Goal: Information Seeking & Learning: Learn about a topic

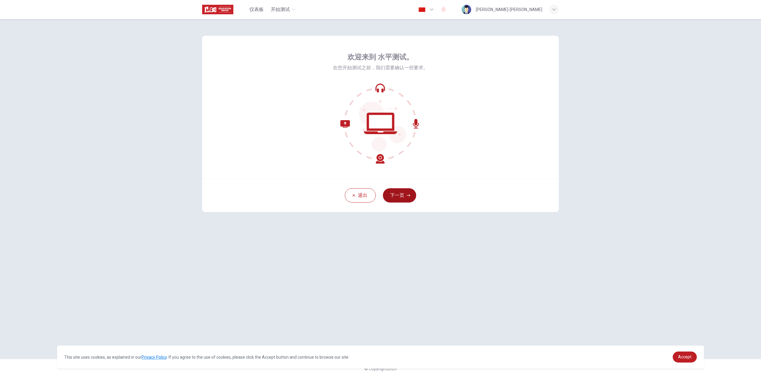
click at [406, 195] on button "下一页" at bounding box center [399, 195] width 33 height 14
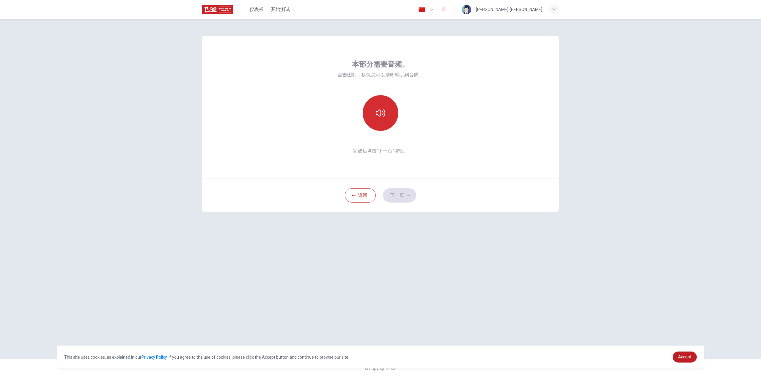
click at [380, 117] on icon "button" at bounding box center [381, 113] width 10 height 10
click at [385, 114] on icon "button" at bounding box center [381, 112] width 10 height 7
click at [386, 122] on button "button" at bounding box center [381, 113] width 36 height 36
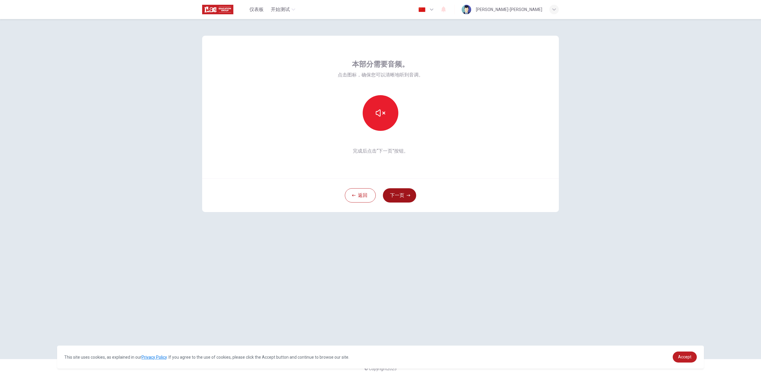
click at [399, 199] on button "下一页" at bounding box center [399, 195] width 33 height 14
click at [380, 114] on div "录音" at bounding box center [381, 113] width 36 height 36
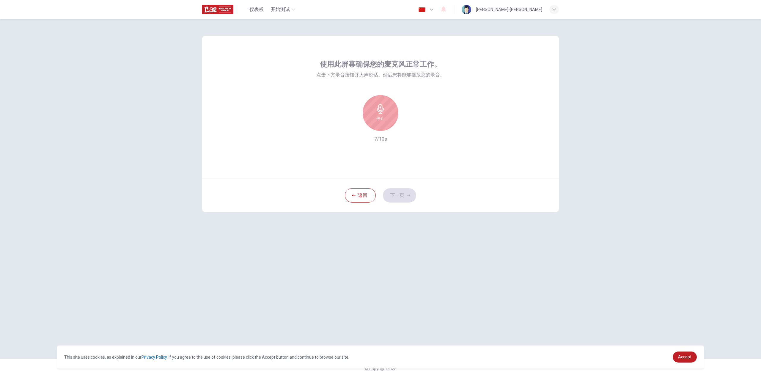
click at [384, 114] on div "停止" at bounding box center [381, 113] width 36 height 36
click at [410, 128] on icon "button" at bounding box center [408, 126] width 6 height 6
click at [386, 104] on div "录音" at bounding box center [381, 113] width 36 height 36
click at [388, 114] on div "停止" at bounding box center [381, 113] width 36 height 36
click at [409, 125] on icon "button" at bounding box center [408, 126] width 6 height 6
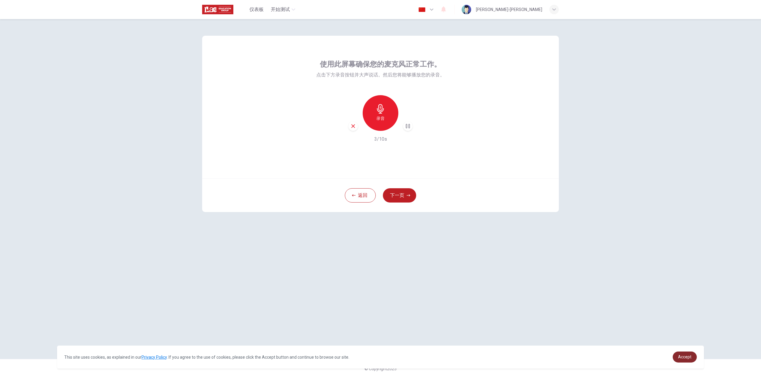
click at [676, 356] on link "Accept" at bounding box center [685, 356] width 24 height 11
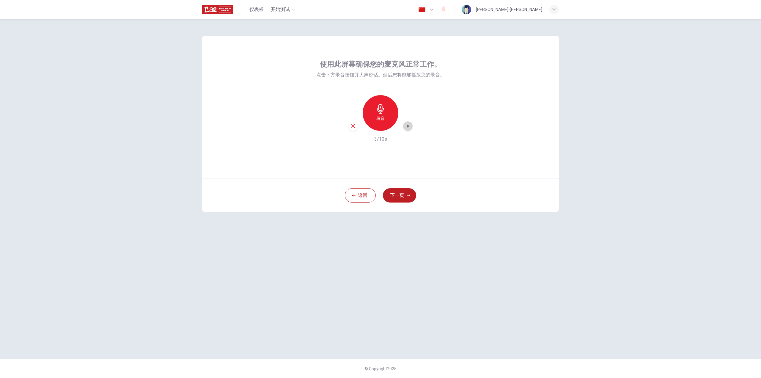
click at [408, 125] on icon "button" at bounding box center [408, 126] width 6 height 6
click at [382, 114] on div "录音" at bounding box center [381, 113] width 36 height 36
click at [382, 117] on h6 "停止" at bounding box center [380, 118] width 8 height 7
click at [405, 126] on div "button" at bounding box center [408, 126] width 10 height 10
click at [406, 125] on icon "button" at bounding box center [408, 126] width 6 height 6
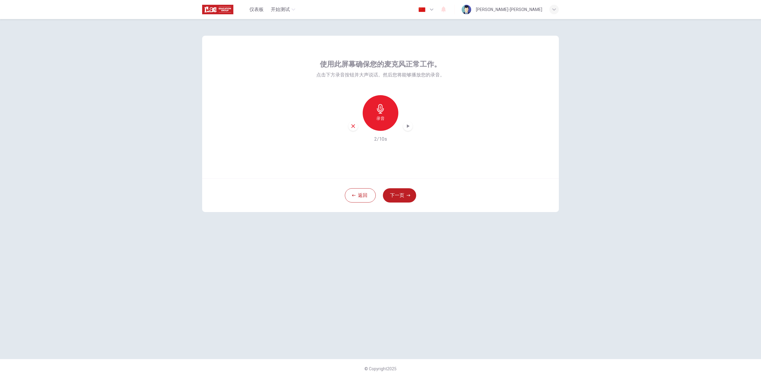
click at [408, 127] on icon "button" at bounding box center [408, 126] width 3 height 4
click at [383, 120] on h6 "录音" at bounding box center [380, 118] width 8 height 7
click at [382, 113] on icon "button" at bounding box center [381, 109] width 10 height 10
click at [405, 128] on icon "button" at bounding box center [408, 126] width 6 height 6
click at [358, 188] on button "返回" at bounding box center [360, 195] width 31 height 14
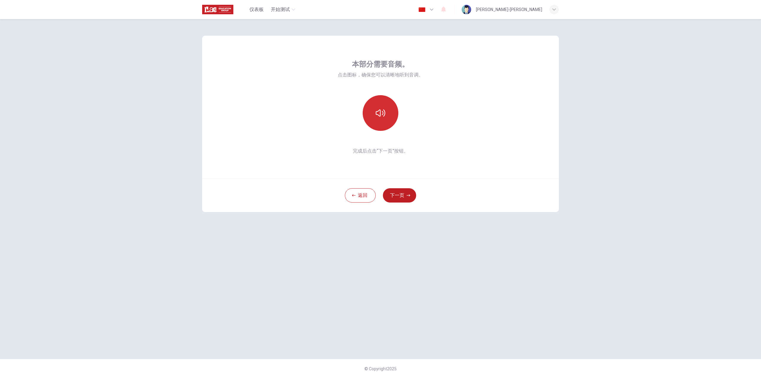
click at [377, 113] on icon "button" at bounding box center [381, 113] width 10 height 10
click at [382, 119] on button "button" at bounding box center [381, 113] width 36 height 36
click at [405, 196] on button "下一页" at bounding box center [399, 195] width 33 height 14
click at [379, 110] on icon "button" at bounding box center [381, 109] width 10 height 10
click at [385, 114] on div "停止" at bounding box center [381, 113] width 36 height 36
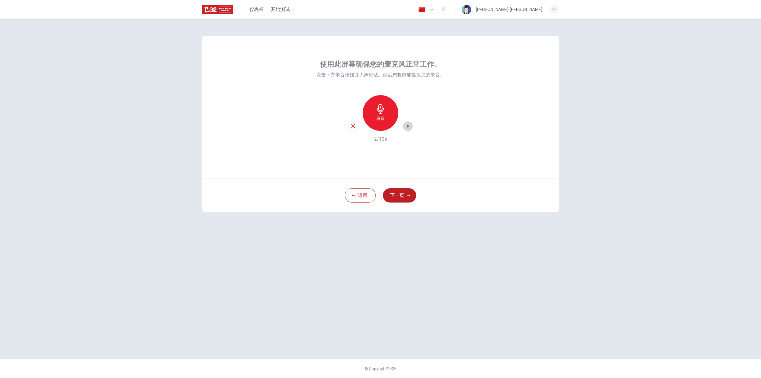
click at [406, 124] on icon "button" at bounding box center [408, 126] width 6 height 6
click at [409, 194] on icon "button" at bounding box center [409, 196] width 4 height 4
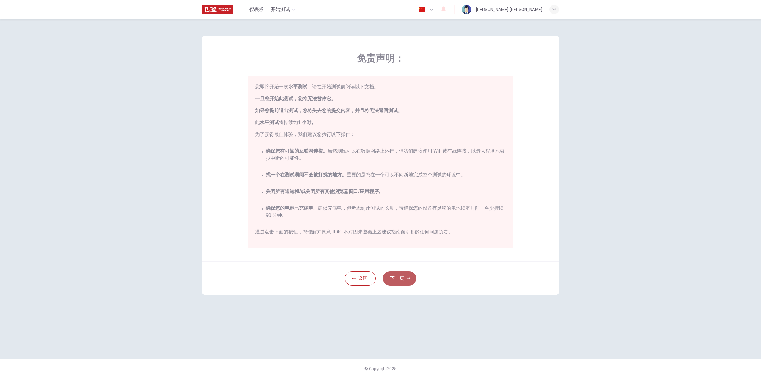
click at [392, 278] on button "下一页" at bounding box center [399, 278] width 33 height 14
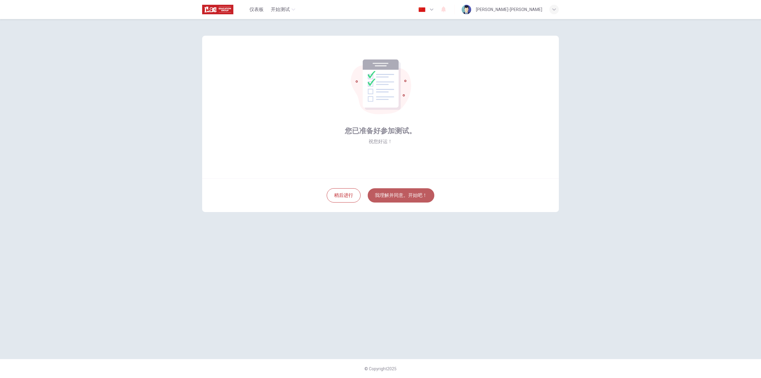
click at [404, 191] on button "我理解并同意。开始吧！" at bounding box center [401, 195] width 67 height 14
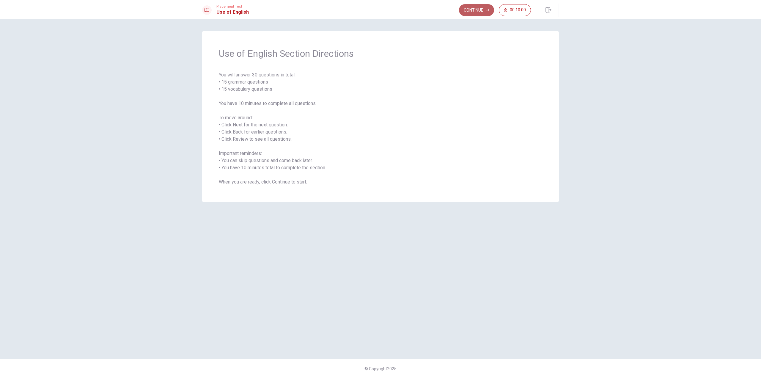
click at [467, 13] on button "Continue" at bounding box center [476, 10] width 35 height 12
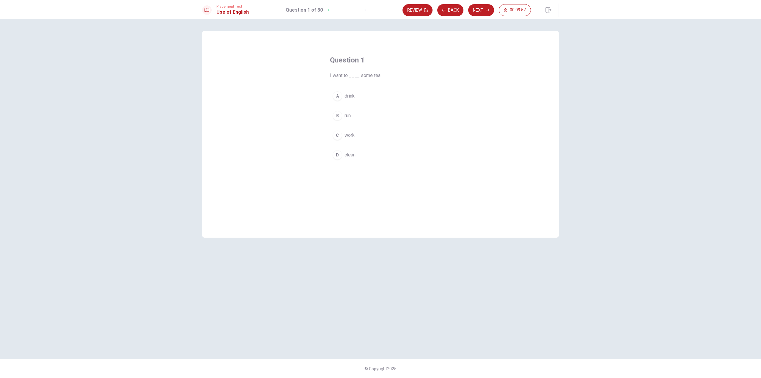
click at [339, 96] on div "A" at bounding box center [338, 96] width 10 height 10
click at [480, 12] on button "Next" at bounding box center [481, 10] width 26 height 12
click at [342, 138] on button "C clean" at bounding box center [380, 135] width 101 height 15
click at [480, 12] on button "Next" at bounding box center [481, 10] width 26 height 12
click at [346, 96] on span "dog" at bounding box center [349, 95] width 8 height 7
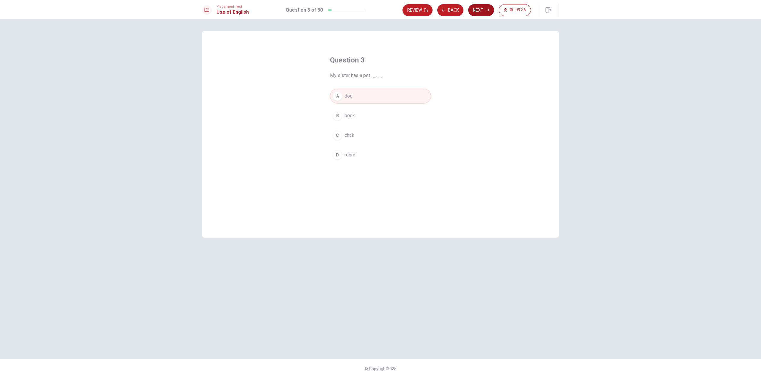
click at [483, 7] on button "Next" at bounding box center [481, 10] width 26 height 12
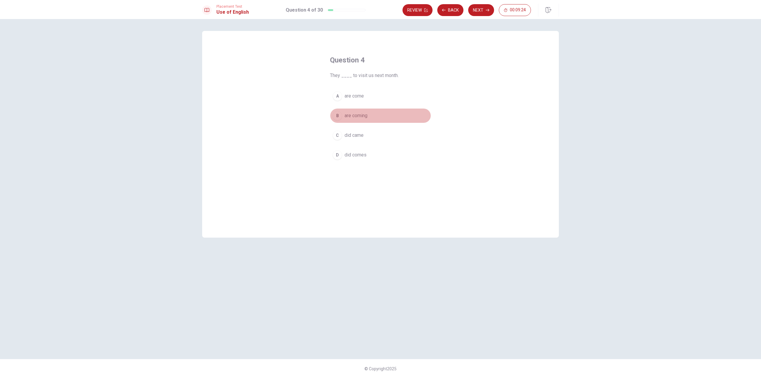
click at [358, 117] on span "are coming" at bounding box center [356, 115] width 23 height 7
click at [483, 11] on button "Next" at bounding box center [481, 10] width 26 height 12
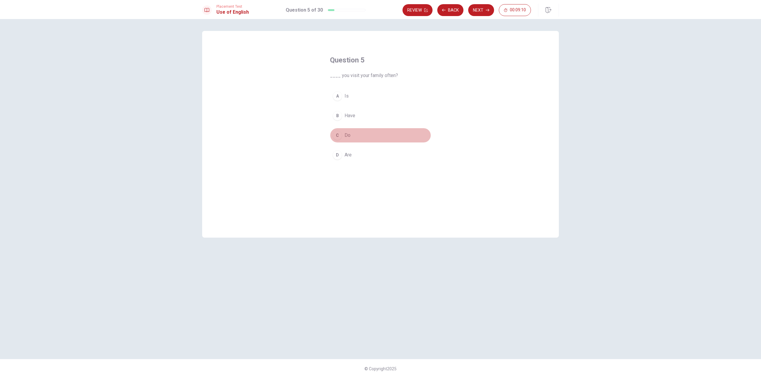
click at [339, 136] on div "C" at bounding box center [338, 135] width 10 height 10
click at [487, 15] on button "Next" at bounding box center [481, 10] width 26 height 12
click at [353, 136] on span "An artist" at bounding box center [353, 135] width 17 height 7
click at [482, 12] on button "Next" at bounding box center [481, 10] width 26 height 12
click at [350, 155] on span "clock" at bounding box center [350, 154] width 11 height 7
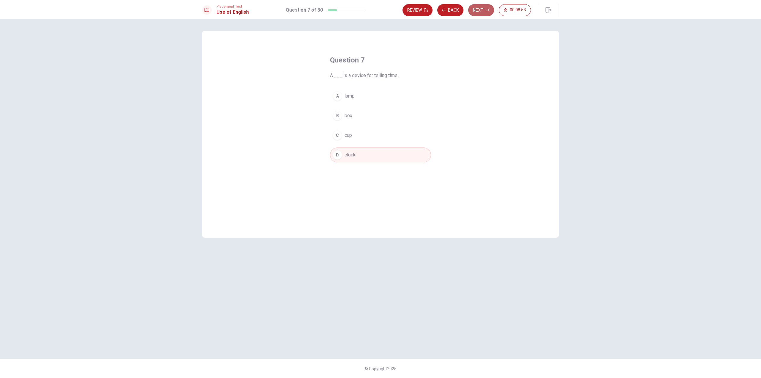
click at [474, 9] on button "Next" at bounding box center [481, 10] width 26 height 12
click at [343, 95] on button "A lives" at bounding box center [380, 96] width 101 height 15
click at [481, 11] on button "Next" at bounding box center [481, 10] width 26 height 12
click at [352, 113] on span "lamp" at bounding box center [350, 115] width 10 height 7
click at [479, 8] on button "Next" at bounding box center [481, 10] width 26 height 12
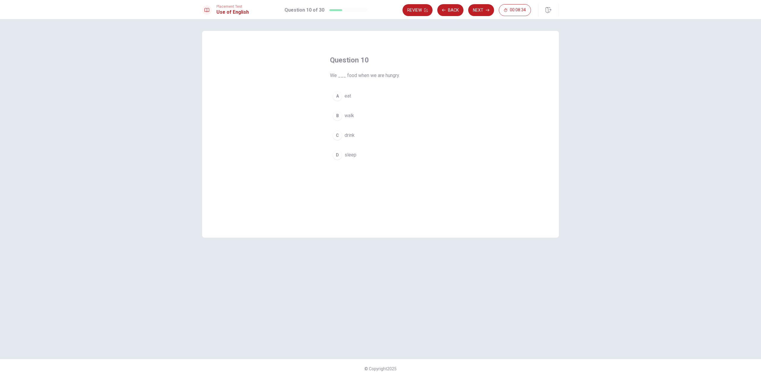
drag, startPoint x: 325, startPoint y: 76, endPoint x: 344, endPoint y: 76, distance: 18.7
click at [344, 76] on div "Question 10 We ___ food when we are hungry. A eat B walk C drink D sleep" at bounding box center [380, 109] width 125 height 126
drag, startPoint x: 366, startPoint y: 74, endPoint x: 392, endPoint y: 72, distance: 25.6
click at [389, 74] on span "We ___ food when we are hungry." at bounding box center [380, 75] width 101 height 7
click at [440, 88] on div "Question 10 We ___ food when we are hungry. A eat B walk C drink D sleep" at bounding box center [380, 109] width 125 height 126
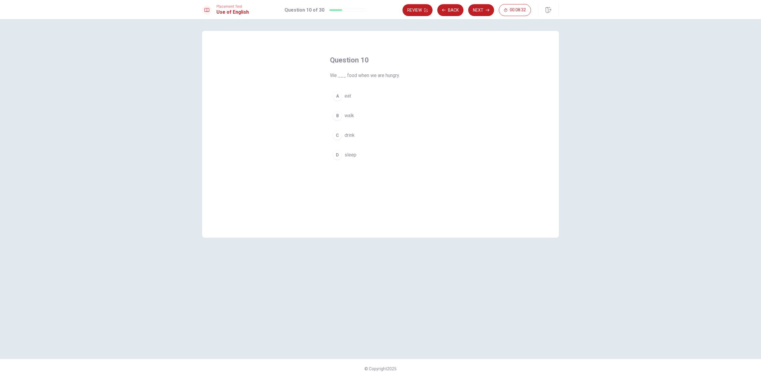
click at [342, 96] on button "A eat" at bounding box center [380, 96] width 101 height 15
click at [477, 10] on button "Next" at bounding box center [481, 10] width 26 height 12
click at [352, 135] on span "support" at bounding box center [353, 135] width 16 height 7
click at [480, 12] on button "Next" at bounding box center [481, 10] width 26 height 12
click at [337, 157] on div "D" at bounding box center [338, 155] width 10 height 10
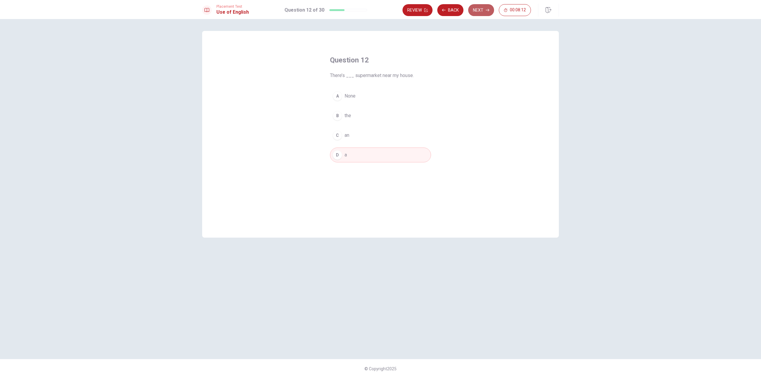
click at [481, 9] on button "Next" at bounding box center [481, 10] width 26 height 12
click at [346, 155] on span "over" at bounding box center [349, 154] width 9 height 7
click at [369, 140] on button "C above" at bounding box center [380, 135] width 101 height 15
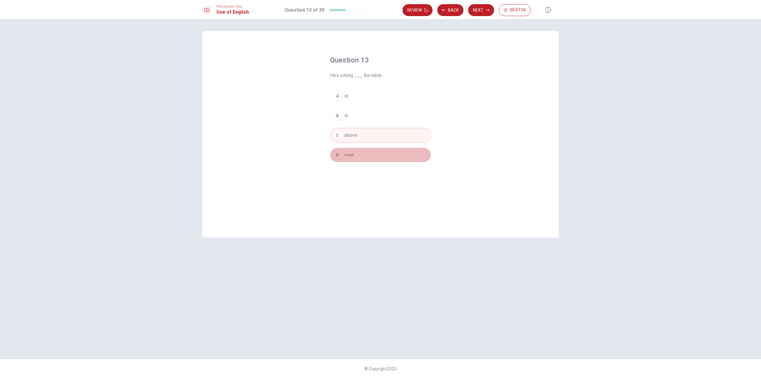
click at [353, 158] on span "over" at bounding box center [349, 154] width 9 height 7
click at [482, 8] on button "Next" at bounding box center [481, 10] width 26 height 12
drag, startPoint x: 348, startPoint y: 76, endPoint x: 356, endPoint y: 78, distance: 8.2
click at [355, 77] on span "Opposite of “complicated” is ___." at bounding box center [380, 75] width 101 height 7
click at [374, 76] on span "Opposite of “complicated” is ___." at bounding box center [380, 75] width 101 height 7
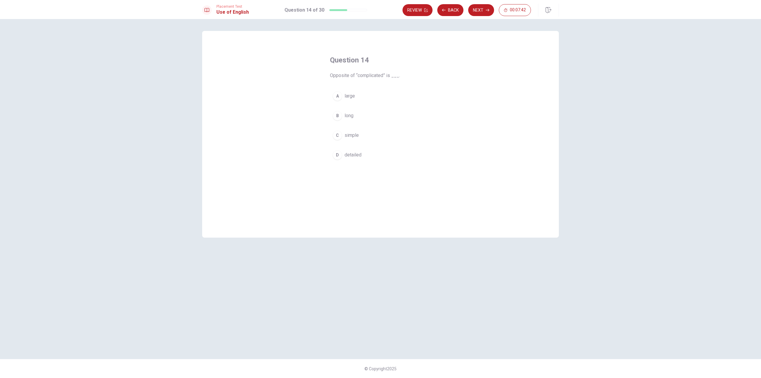
click at [348, 133] on span "simple" at bounding box center [352, 135] width 14 height 7
click at [483, 10] on button "Next" at bounding box center [481, 10] width 26 height 12
click at [361, 114] on span "avoid them" at bounding box center [356, 115] width 23 height 7
click at [478, 15] on button "Next" at bounding box center [481, 10] width 26 height 12
click at [344, 96] on button "A Will" at bounding box center [380, 96] width 101 height 15
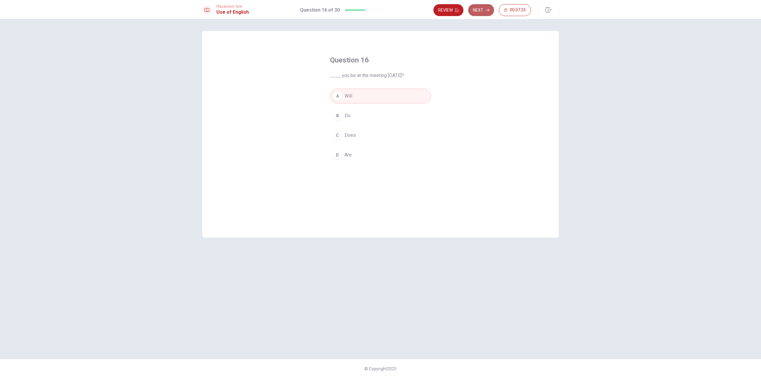
click at [479, 10] on button "Next" at bounding box center [481, 10] width 26 height 12
click at [347, 153] on span "have" at bounding box center [350, 154] width 10 height 7
click at [480, 6] on button "Next" at bounding box center [481, 10] width 26 height 12
click at [345, 155] on span "gives" at bounding box center [351, 154] width 12 height 7
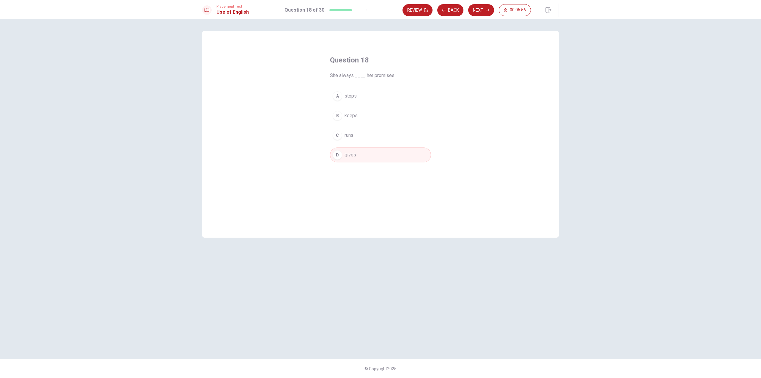
click at [359, 116] on button "B keeps" at bounding box center [380, 115] width 101 height 15
click at [490, 8] on button "Next" at bounding box center [481, 10] width 26 height 12
click at [352, 136] on span "has been" at bounding box center [354, 135] width 19 height 7
click at [480, 12] on button "Next" at bounding box center [481, 10] width 26 height 12
click at [348, 138] on span "spends" at bounding box center [353, 135] width 16 height 7
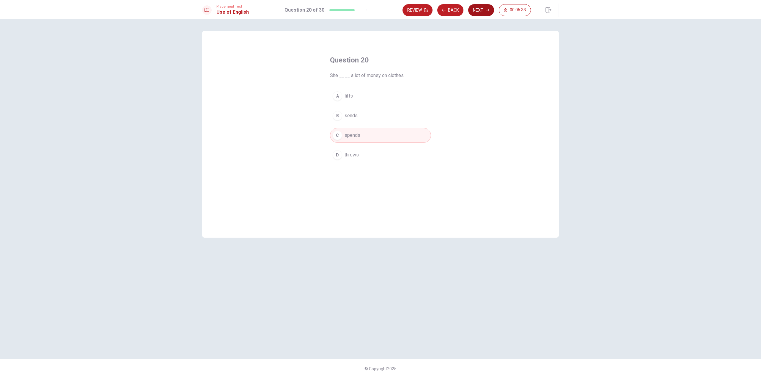
click at [481, 10] on button "Next" at bounding box center [481, 10] width 26 height 12
click at [357, 136] on span "a decision" at bounding box center [355, 135] width 21 height 7
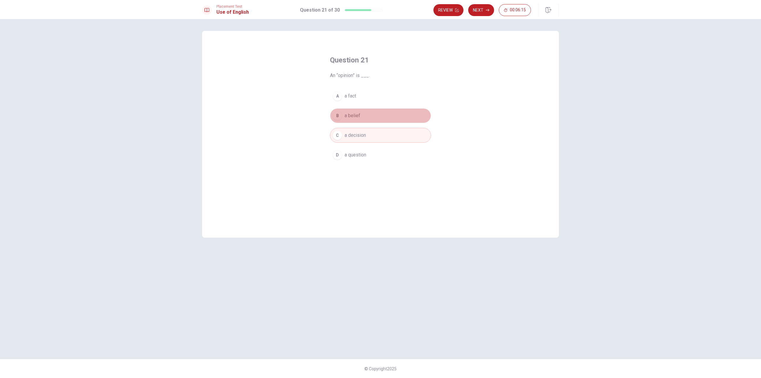
click at [357, 116] on span "a belief" at bounding box center [353, 115] width 16 height 7
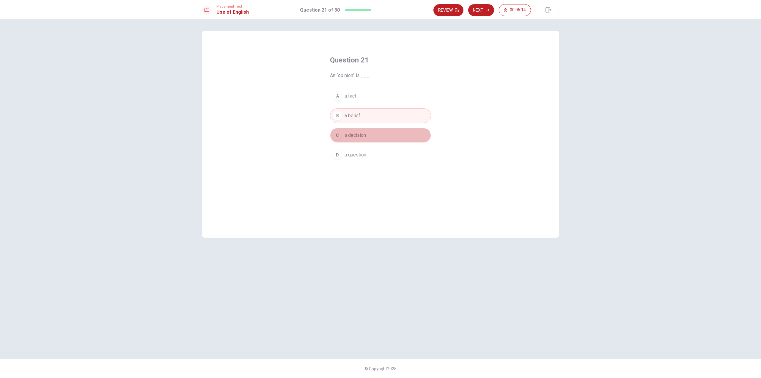
click at [367, 133] on button "C a decision" at bounding box center [380, 135] width 101 height 15
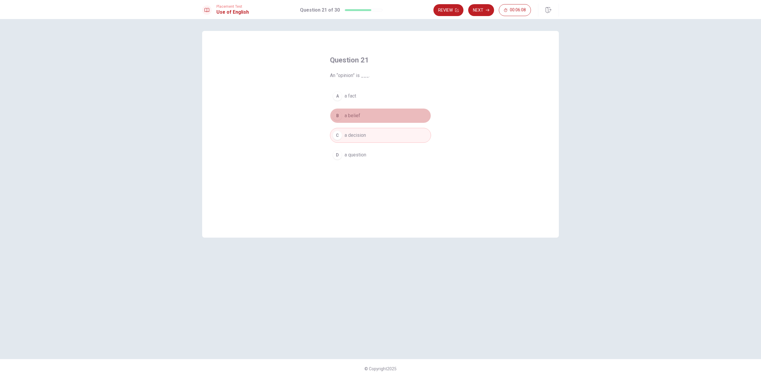
click at [364, 114] on button "B a belief" at bounding box center [380, 115] width 101 height 15
click at [484, 8] on button "Next" at bounding box center [481, 10] width 26 height 12
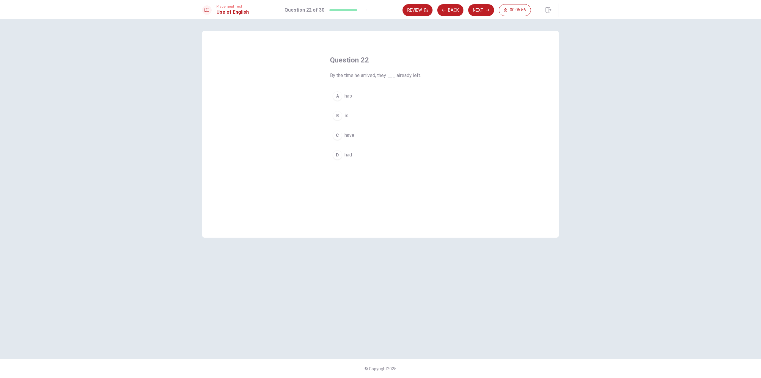
click at [341, 154] on div "D" at bounding box center [338, 155] width 10 height 10
click at [482, 10] on button "Next" at bounding box center [481, 10] width 26 height 12
click at [351, 113] on span "decide" at bounding box center [352, 115] width 14 height 7
click at [484, 12] on button "Next" at bounding box center [481, 10] width 26 height 12
click at [358, 155] on span "were having" at bounding box center [357, 154] width 25 height 7
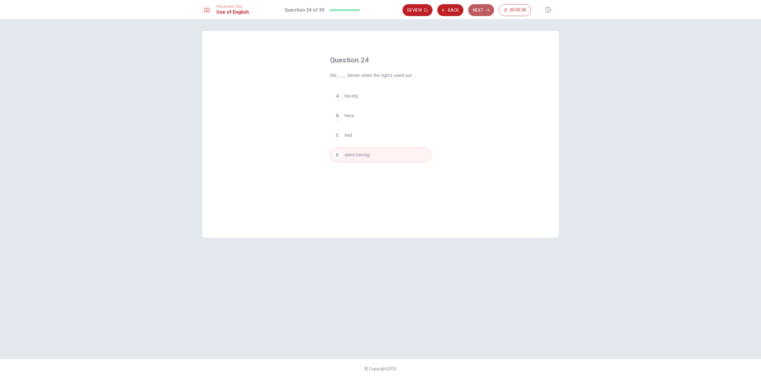
click at [483, 11] on button "Next" at bounding box center [481, 10] width 26 height 12
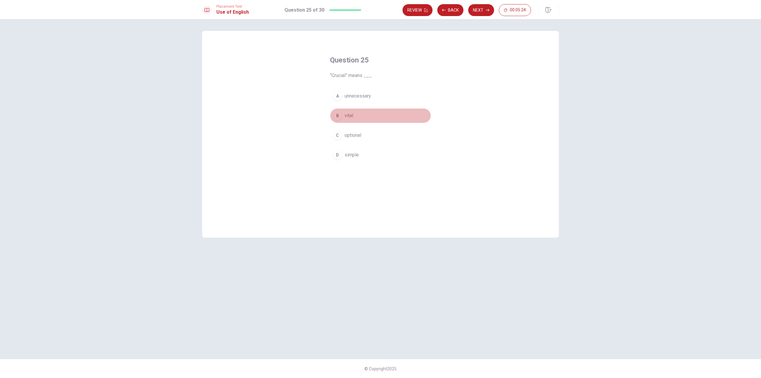
click at [342, 117] on button "B vital" at bounding box center [380, 115] width 101 height 15
click at [484, 8] on button "Next" at bounding box center [481, 10] width 26 height 12
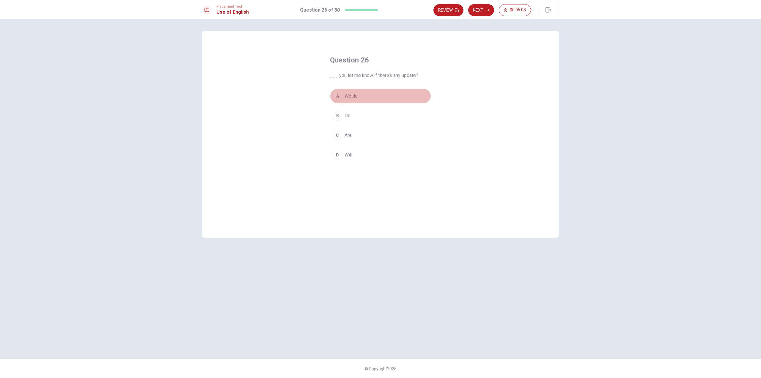
click at [348, 96] on span "Would" at bounding box center [351, 95] width 13 height 7
click at [482, 8] on button "Next" at bounding box center [481, 10] width 26 height 12
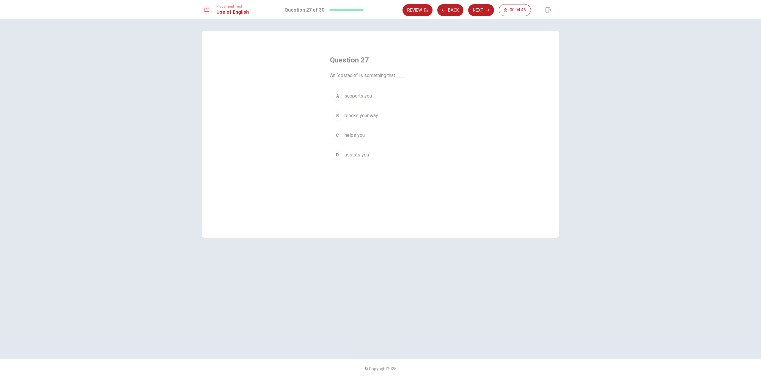
click at [345, 75] on span "An “obstacle” is something that ___." at bounding box center [380, 75] width 101 height 7
click at [355, 116] on span "blocks your way" at bounding box center [362, 115] width 34 height 7
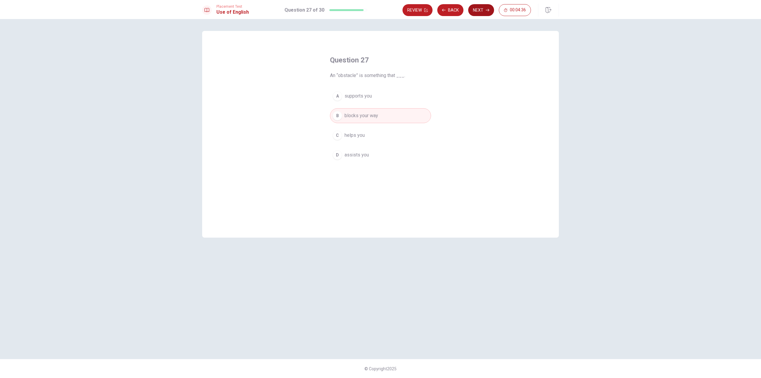
click at [484, 10] on button "Next" at bounding box center [481, 10] width 26 height 12
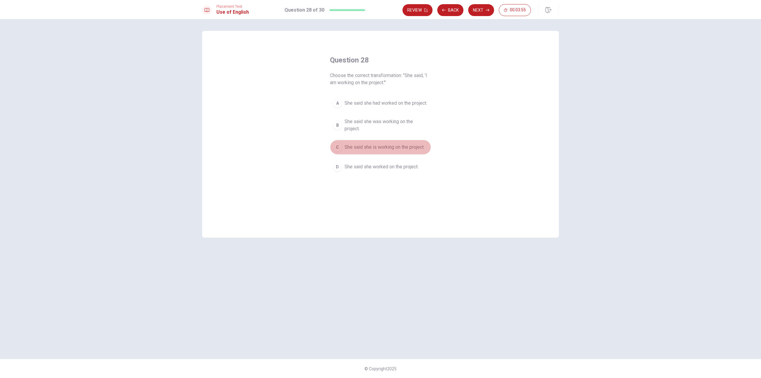
click at [371, 151] on span "She said she is working on the project." at bounding box center [385, 147] width 80 height 7
click at [487, 10] on icon "button" at bounding box center [488, 10] width 4 height 4
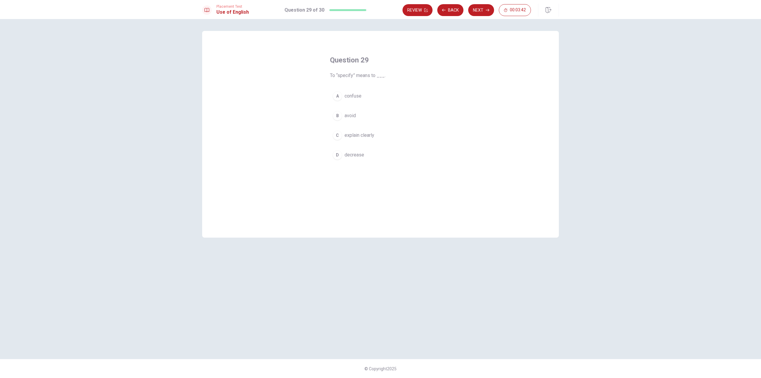
click at [358, 137] on span "explain clearly" at bounding box center [360, 135] width 30 height 7
click at [481, 12] on button "Next" at bounding box center [481, 10] width 26 height 12
click at [391, 102] on span "He asked where had I been." at bounding box center [374, 103] width 58 height 7
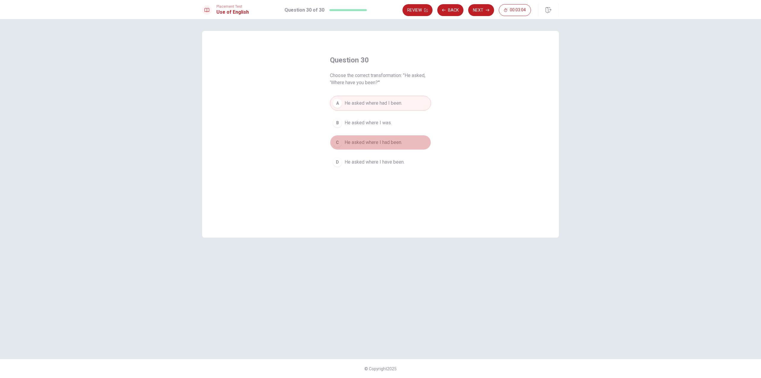
click at [373, 144] on span "He asked where I had been." at bounding box center [374, 142] width 58 height 7
click at [386, 161] on span "He asked where I have been." at bounding box center [375, 161] width 60 height 7
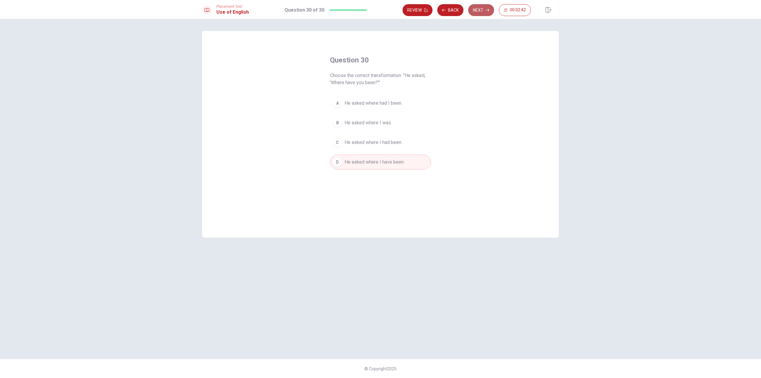
click at [482, 12] on button "Next" at bounding box center [481, 10] width 26 height 12
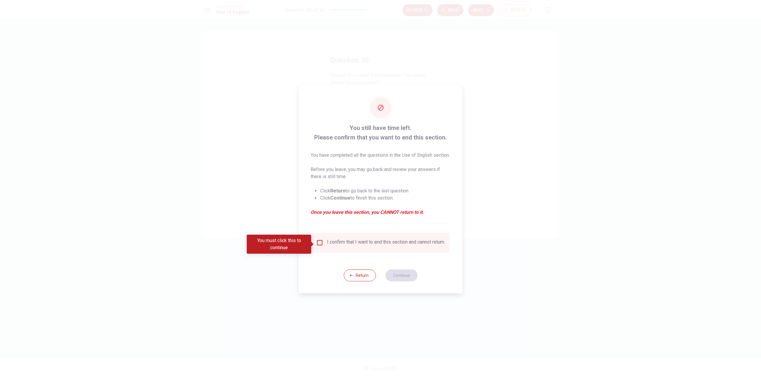
click at [323, 245] on div "I confirm that I want to end this section and cannot return." at bounding box center [380, 242] width 129 height 7
click at [316, 244] on input "You must click this to continue" at bounding box center [319, 242] width 7 height 7
click at [358, 281] on button "Return" at bounding box center [360, 275] width 32 height 12
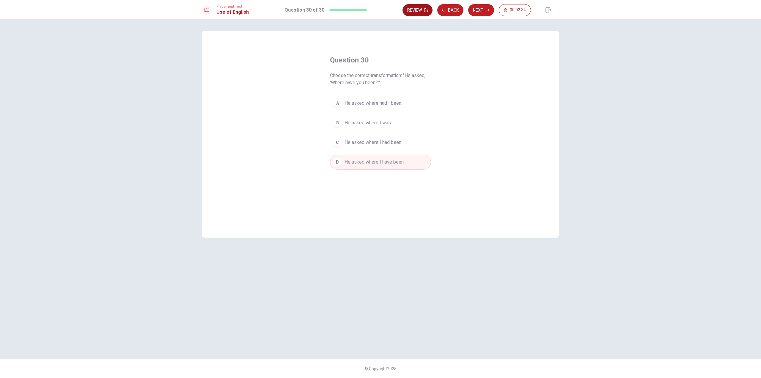
click at [424, 12] on button "Review" at bounding box center [417, 10] width 30 height 12
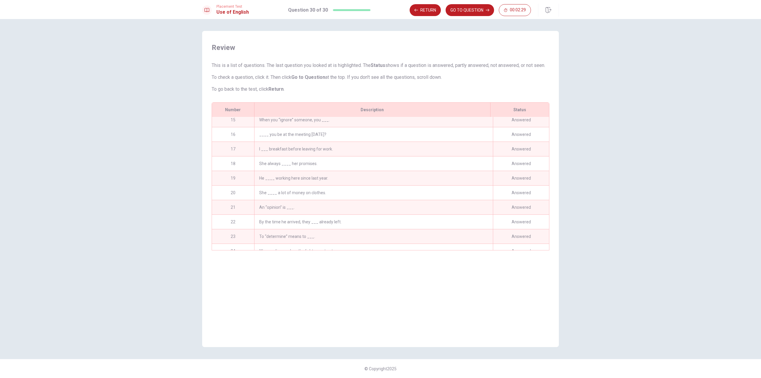
scroll to position [238, 0]
click at [483, 11] on button "GO TO QUESTION" at bounding box center [470, 10] width 48 height 12
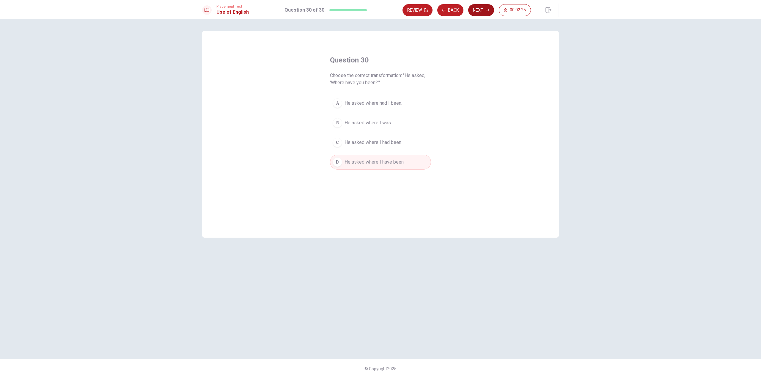
click at [486, 7] on button "Next" at bounding box center [481, 10] width 26 height 12
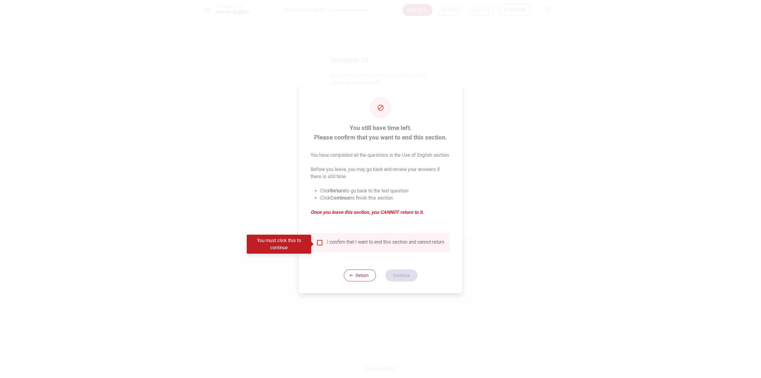
click at [364, 246] on div "I confirm that I want to end this section and cannot return." at bounding box center [386, 242] width 118 height 7
click at [317, 245] on input "You must click this to continue" at bounding box center [319, 242] width 7 height 7
click at [402, 278] on button "Continue" at bounding box center [401, 275] width 32 height 12
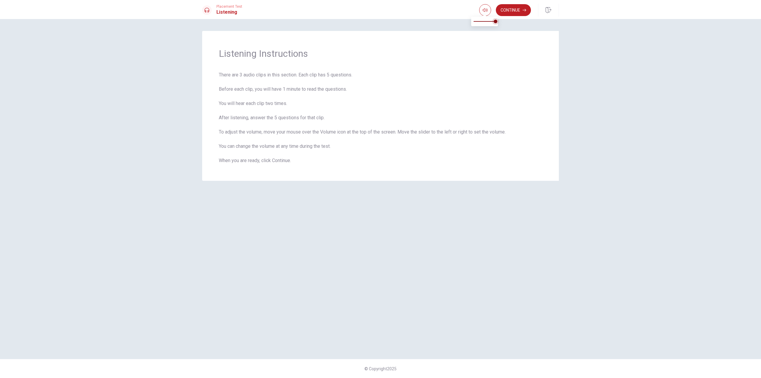
type input "0.8"
click at [492, 23] on span at bounding box center [491, 22] width 4 height 4
click at [513, 6] on button "Continue" at bounding box center [513, 10] width 35 height 12
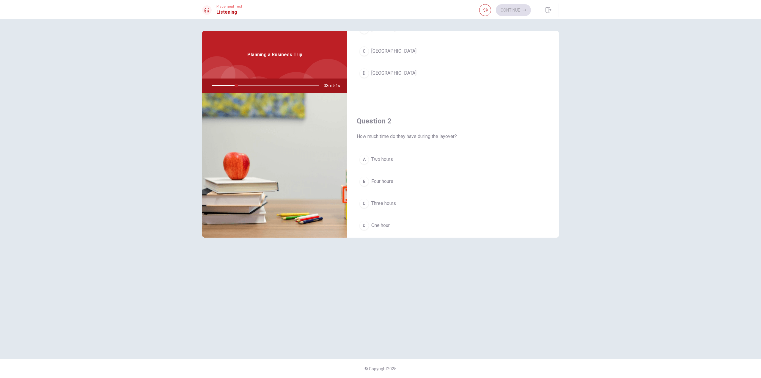
scroll to position [0, 0]
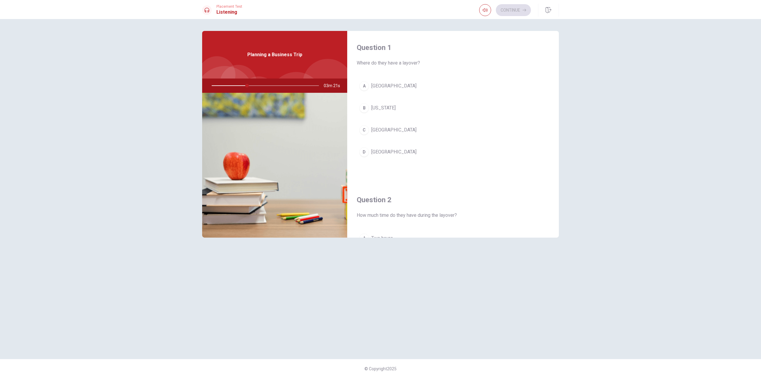
click at [383, 86] on span "[GEOGRAPHIC_DATA]" at bounding box center [393, 85] width 45 height 7
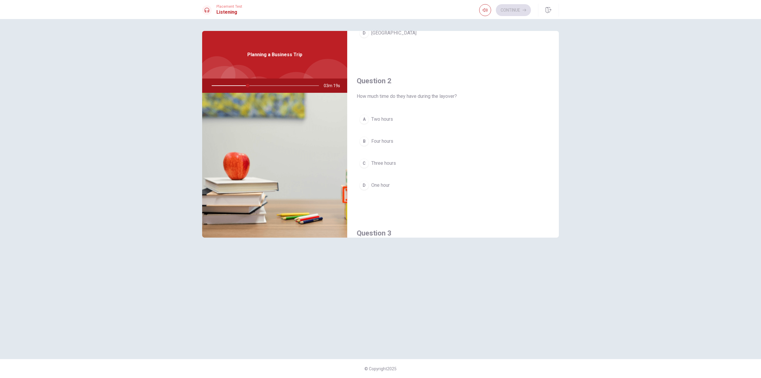
click at [376, 121] on span "Two hours" at bounding box center [382, 119] width 22 height 7
click at [398, 176] on span "Find a place to eat" at bounding box center [390, 177] width 38 height 7
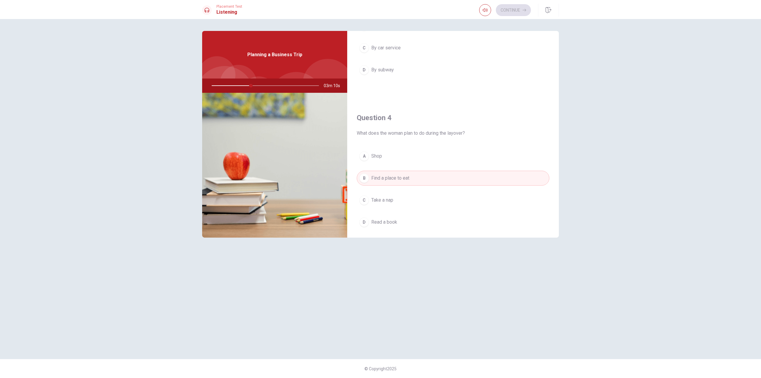
scroll to position [297, 0]
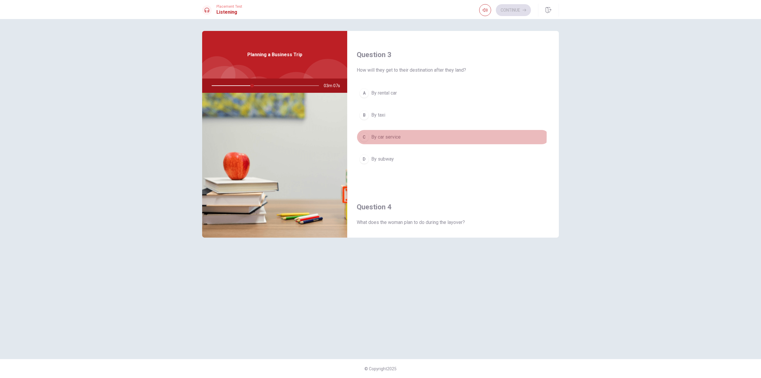
click at [389, 136] on span "By car service" at bounding box center [385, 136] width 29 height 7
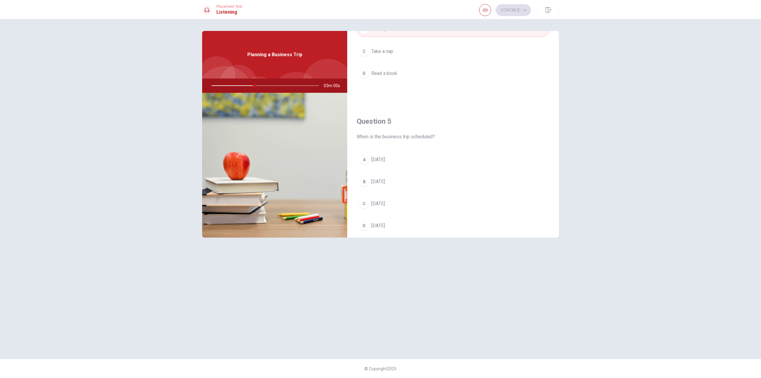
scroll to position [554, 0]
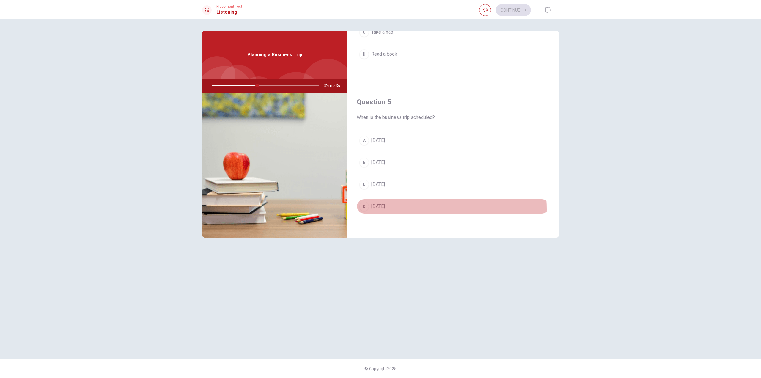
click at [383, 209] on span "[DATE]" at bounding box center [378, 206] width 14 height 7
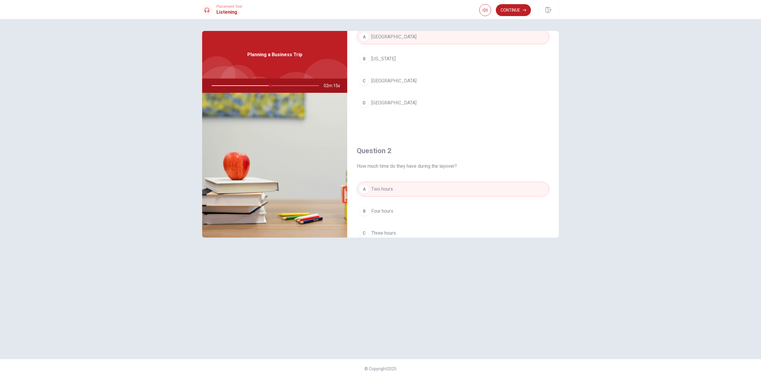
scroll to position [0, 0]
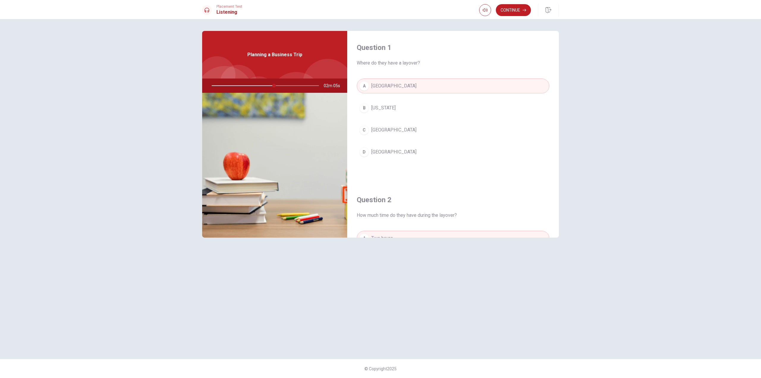
click at [435, 282] on div "Question 1 Where do they have a layover? A [GEOGRAPHIC_DATA] B [US_STATE] C [GE…" at bounding box center [381, 189] width 376 height 316
click at [525, 15] on button "Continue" at bounding box center [513, 10] width 35 height 12
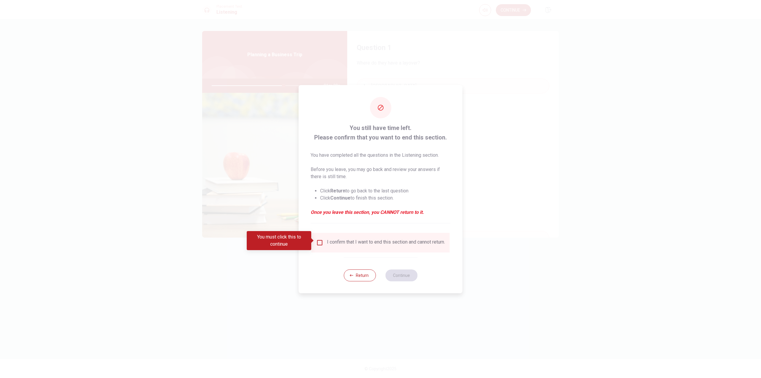
click at [552, 238] on div at bounding box center [380, 189] width 761 height 378
click at [367, 280] on button "Return" at bounding box center [360, 275] width 32 height 12
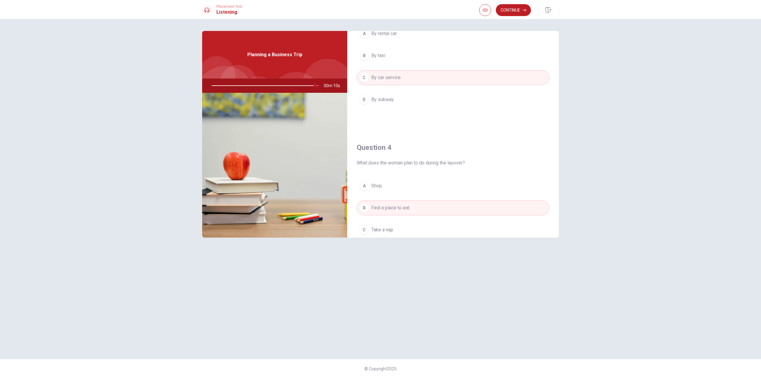
scroll to position [416, 0]
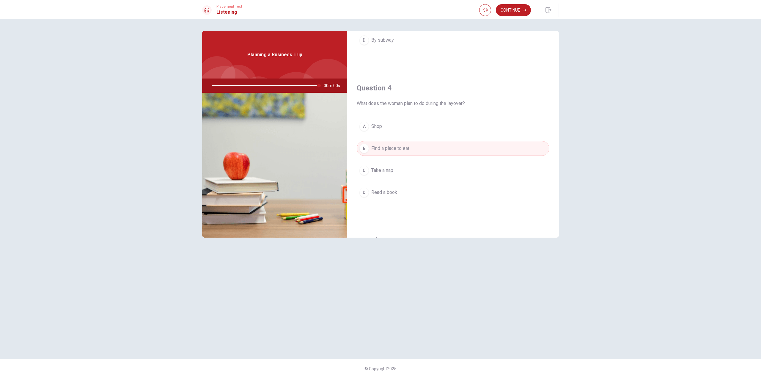
type input "0"
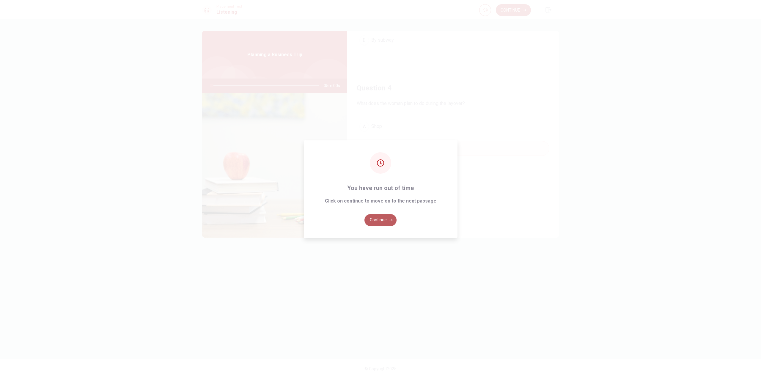
click at [377, 221] on button "Continue" at bounding box center [380, 220] width 32 height 12
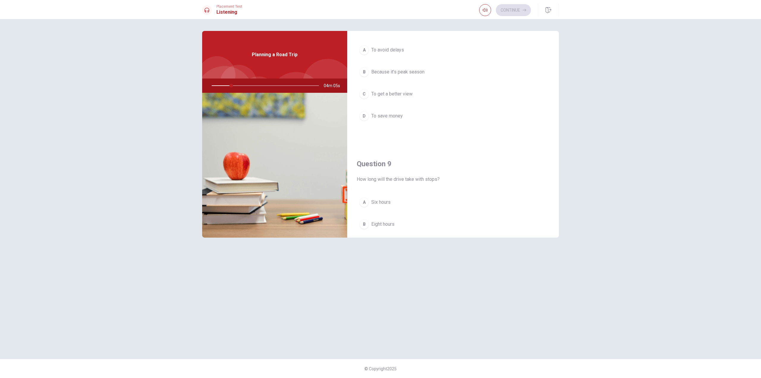
scroll to position [0, 0]
drag, startPoint x: 476, startPoint y: 187, endPoint x: 474, endPoint y: 94, distance: 93.7
click at [428, 147] on button "A A scenic mountain route" at bounding box center [453, 148] width 193 height 15
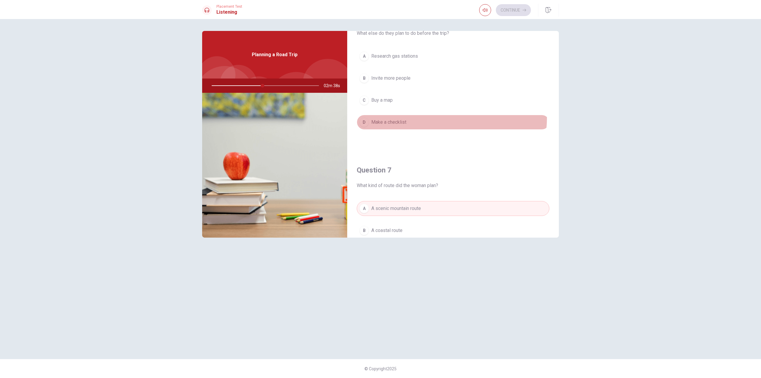
click at [421, 117] on button "D Make a checklist" at bounding box center [453, 122] width 193 height 15
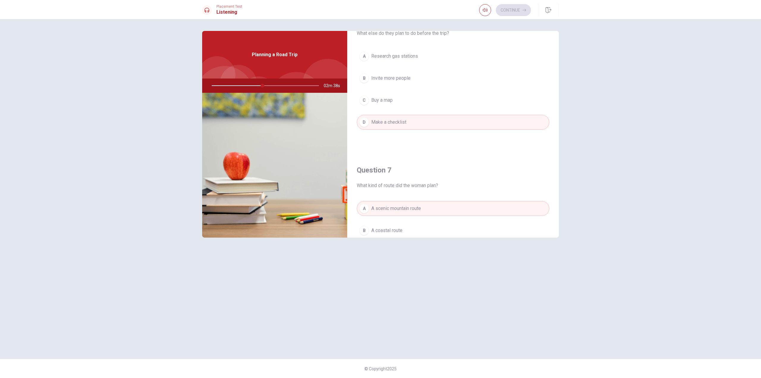
scroll to position [238, 0]
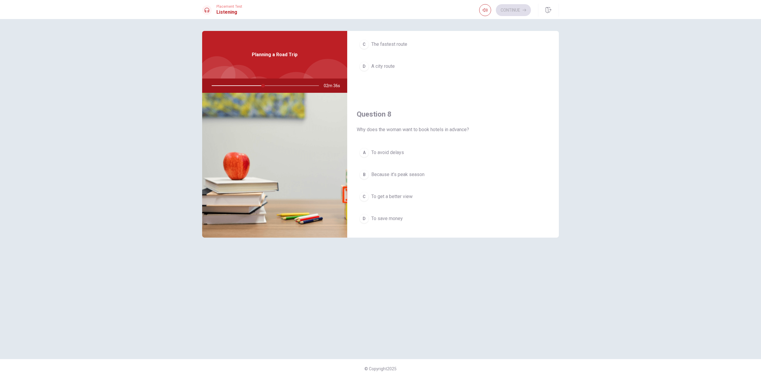
click at [414, 175] on span "Because it’s peak season" at bounding box center [397, 174] width 53 height 7
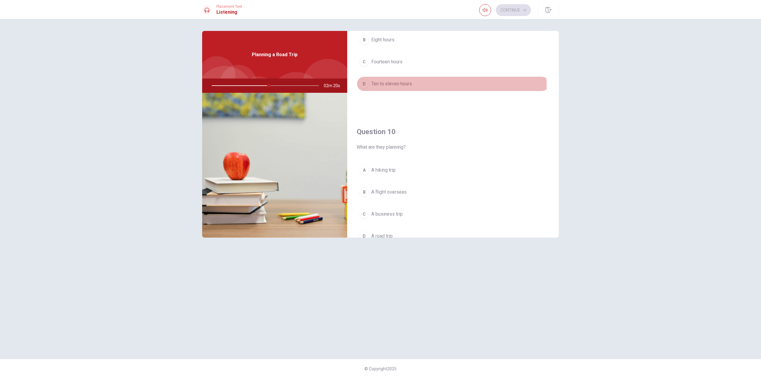
click at [426, 86] on button "D Ten to eleven hours" at bounding box center [453, 83] width 193 height 15
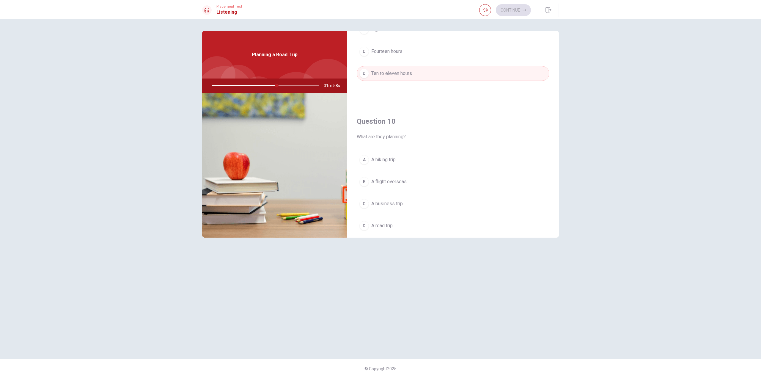
scroll to position [554, 0]
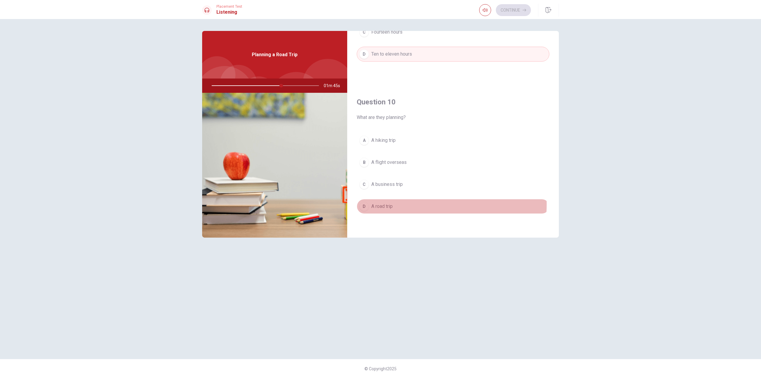
click at [383, 204] on span "A road trip" at bounding box center [381, 206] width 21 height 7
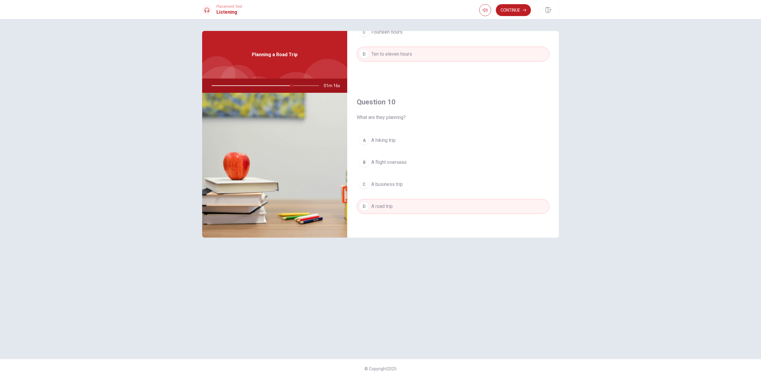
click at [380, 132] on div "Question 10 What are they planning? A A hiking trip B A flight overseas C A bus…" at bounding box center [453, 161] width 212 height 152
click at [386, 125] on div "Question 10 What are they planning? A A hiking trip B A flight overseas C A bus…" at bounding box center [453, 161] width 212 height 152
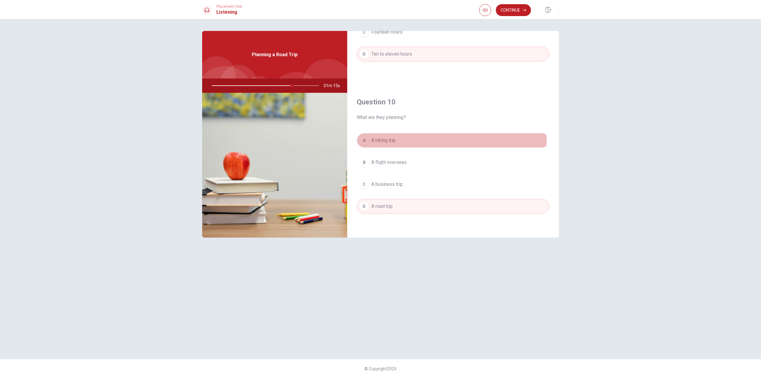
click at [369, 139] on div "A" at bounding box center [364, 141] width 10 height 10
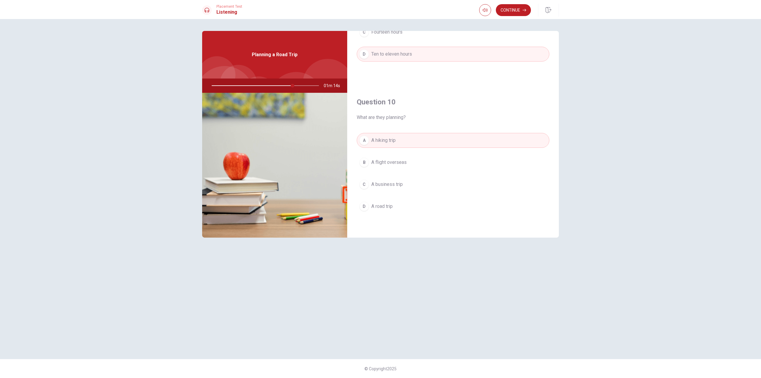
click at [392, 207] on span "A road trip" at bounding box center [381, 206] width 21 height 7
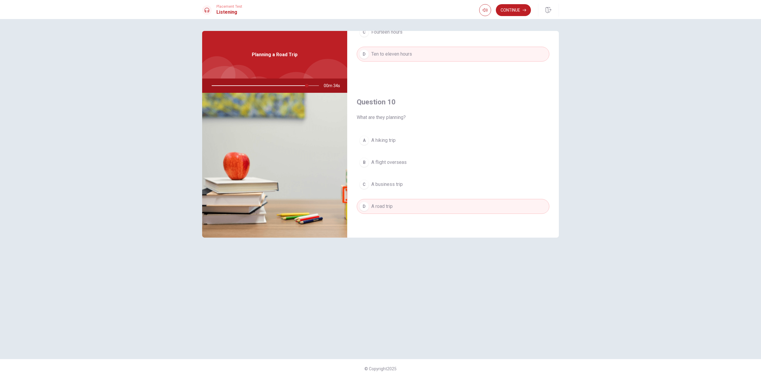
scroll to position [465, 0]
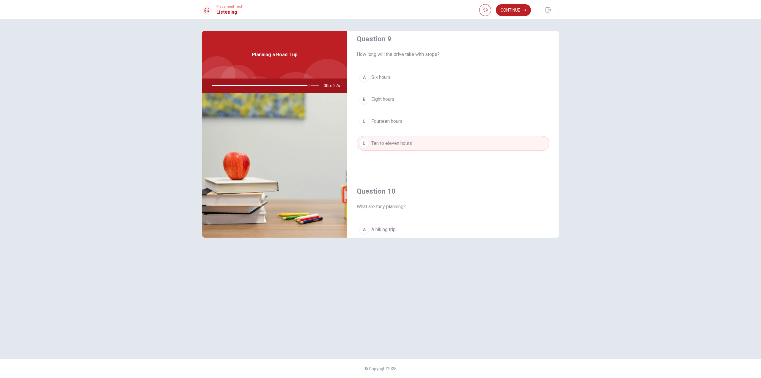
drag, startPoint x: 415, startPoint y: 54, endPoint x: 431, endPoint y: 51, distance: 16.2
click at [431, 51] on div "Question 9 How long will the drive take with stops?" at bounding box center [453, 46] width 193 height 24
click at [451, 51] on span "How long will the drive take with stops?" at bounding box center [453, 54] width 193 height 7
type input "0"
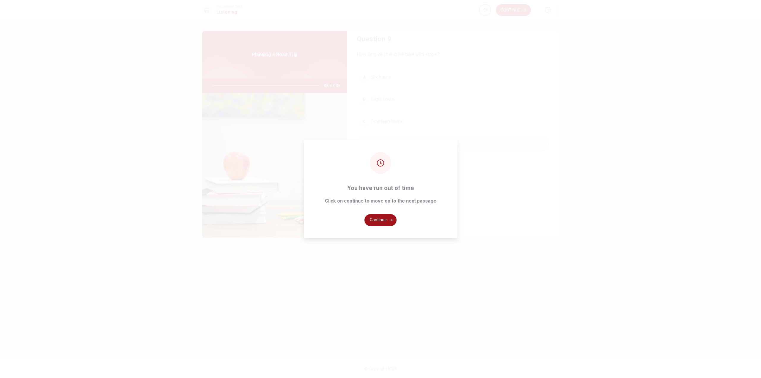
click at [388, 221] on button "Continue" at bounding box center [380, 220] width 32 height 12
